Goal: Register for event/course

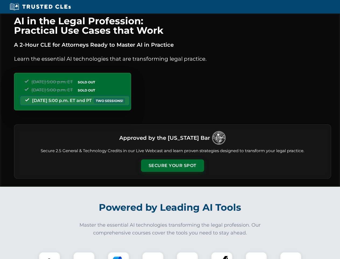
click at [172, 165] on button "Secure Your Spot" at bounding box center [172, 165] width 63 height 12
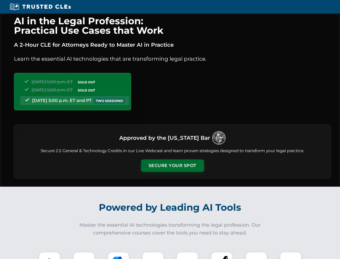
scroll to position [529, 0]
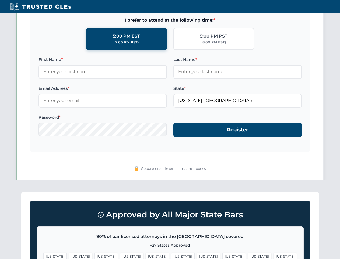
click at [197, 255] on span "[US_STATE]" at bounding box center [208, 256] width 23 height 8
click at [248, 255] on span "[US_STATE]" at bounding box center [259, 256] width 23 height 8
